Goal: Find specific page/section: Find specific page/section

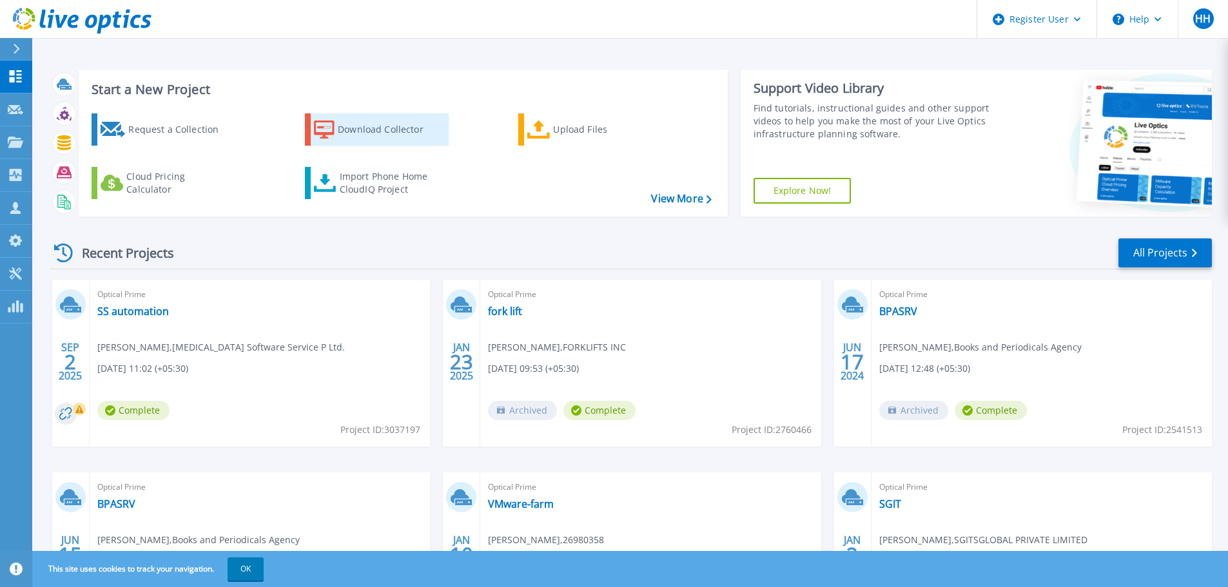
click at [382, 126] on div "Download Collector" at bounding box center [389, 130] width 103 height 26
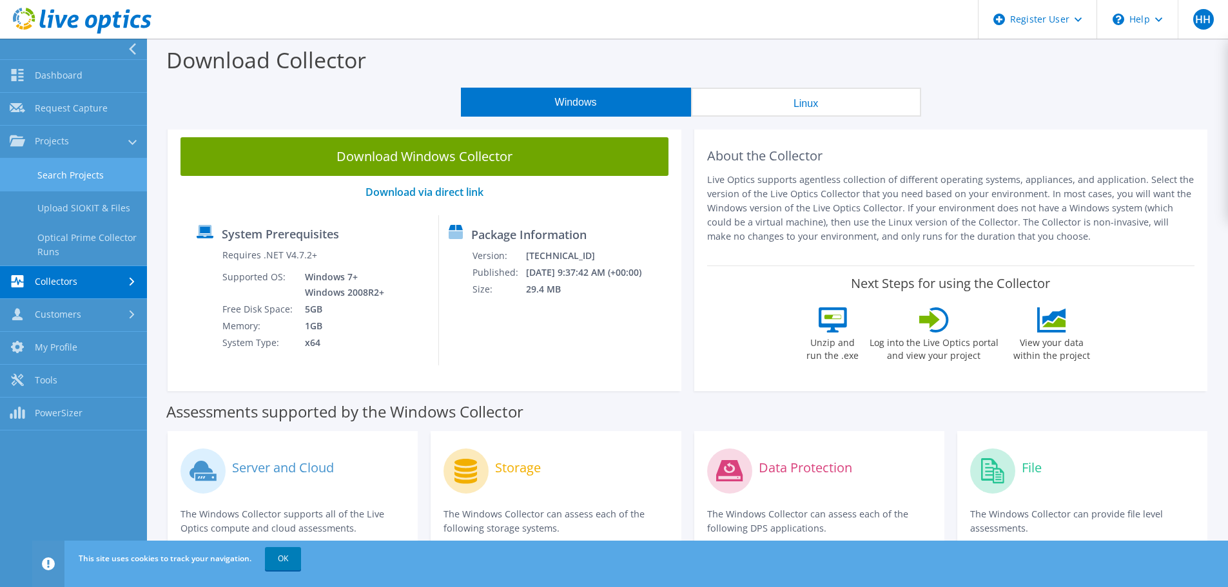
click at [63, 177] on link "Search Projects" at bounding box center [73, 175] width 147 height 33
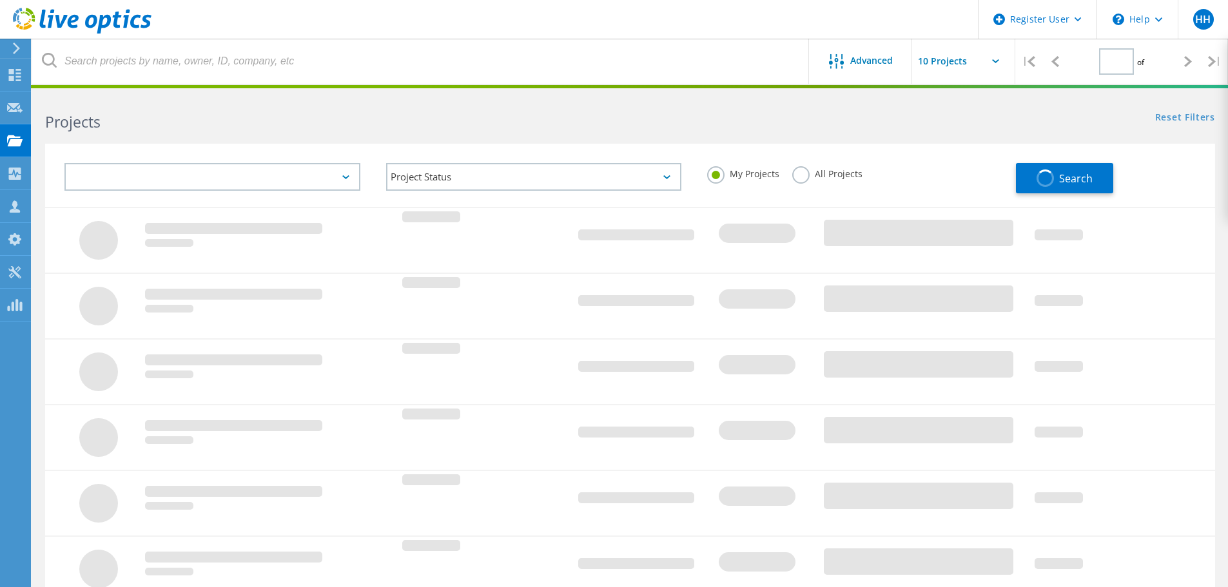
type input "1"
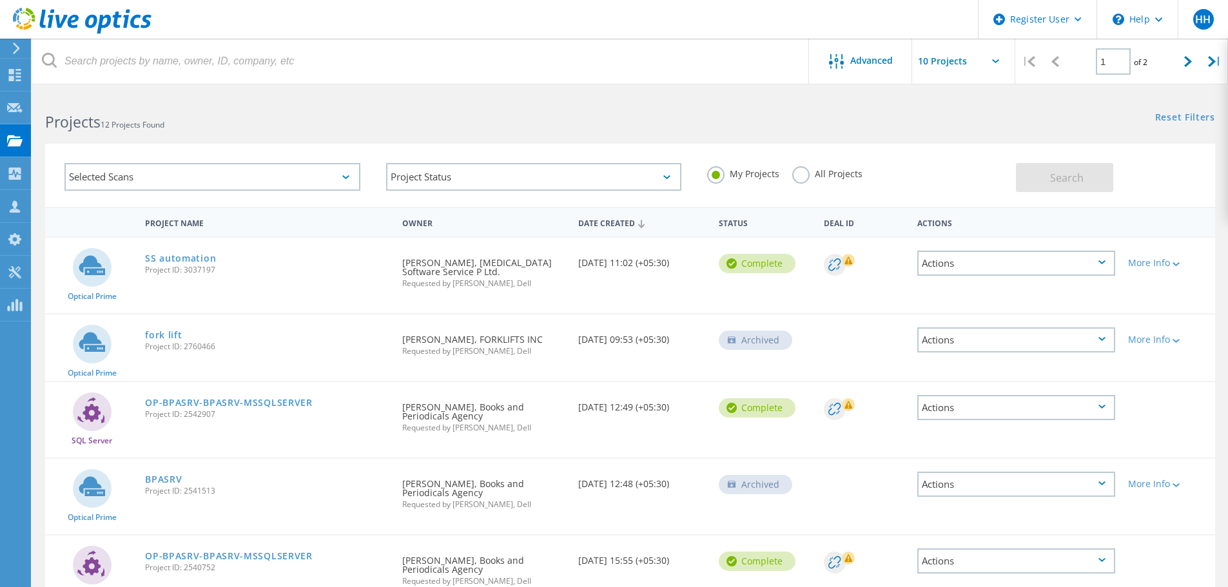
click at [432, 342] on div "Requested By Jagdeep Singh, FORKLIFTS INC Requested by Harish H, Dell" at bounding box center [483, 341] width 175 height 53
click at [431, 270] on div "Requested By debashish Choydhury, IBS Software Service P Ltd. Requested by Yash…" at bounding box center [483, 269] width 175 height 63
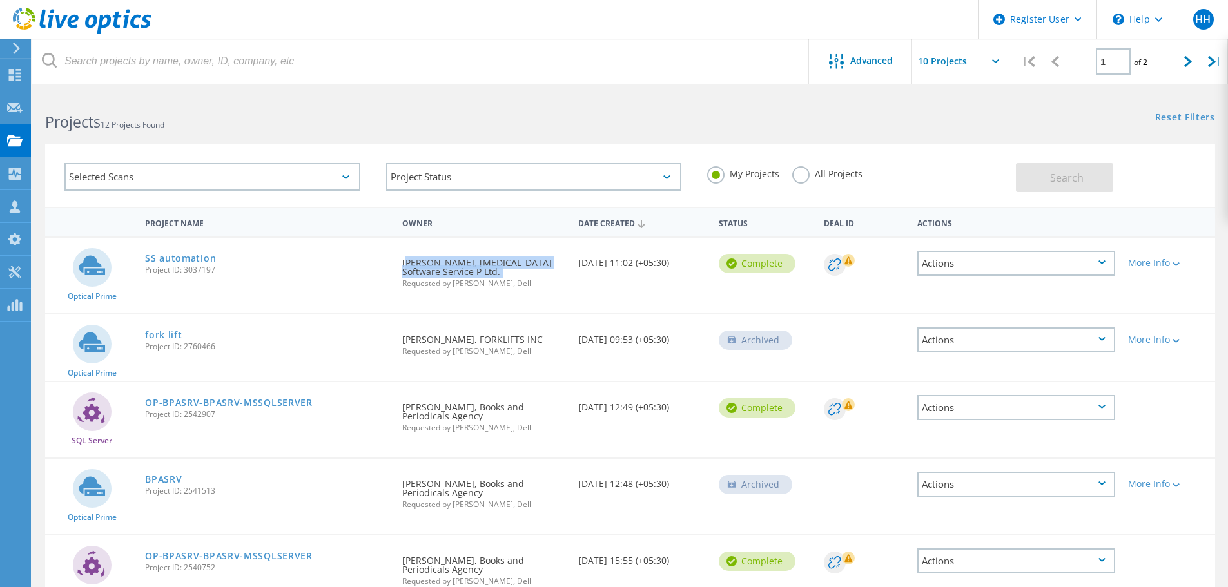
click at [431, 270] on div "Requested By debashish Choydhury, IBS Software Service P Ltd. Requested by Yash…" at bounding box center [483, 269] width 175 height 63
click at [801, 175] on label "All Projects" at bounding box center [827, 172] width 70 height 12
click at [0, 0] on input "All Projects" at bounding box center [0, 0] width 0 height 0
click at [1051, 186] on button "Search" at bounding box center [1064, 177] width 97 height 29
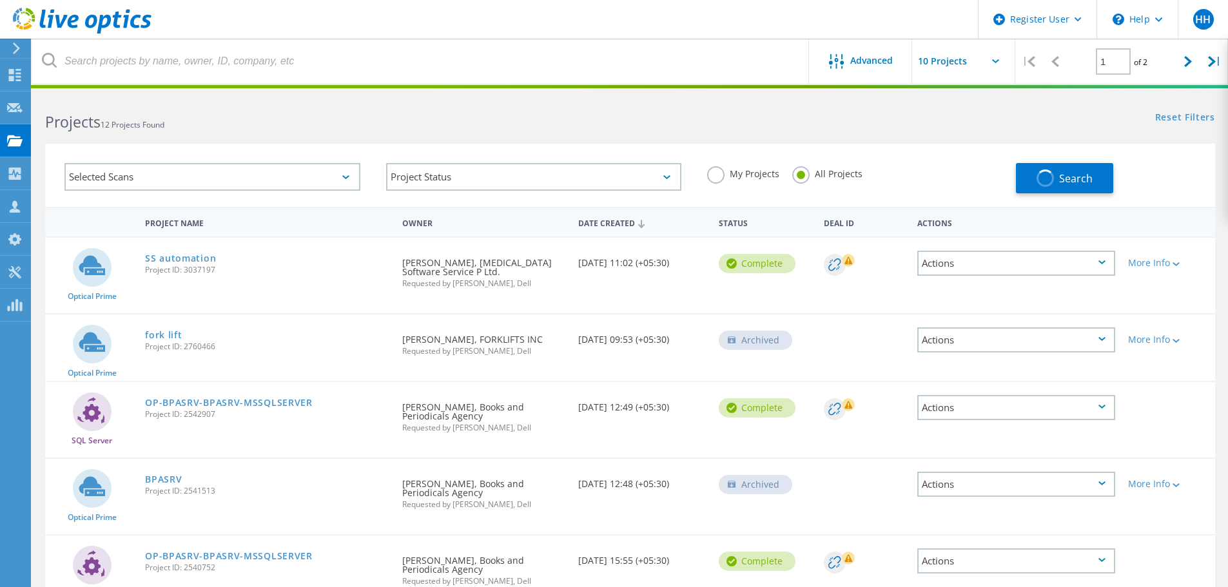
click at [727, 585] on div "SQL Server OP-BPASRV-BPASRV-MSSQLSERVER Project ID: 2540752 Requested By Kapil …" at bounding box center [630, 573] width 1170 height 75
